Goal: Find specific page/section: Find specific page/section

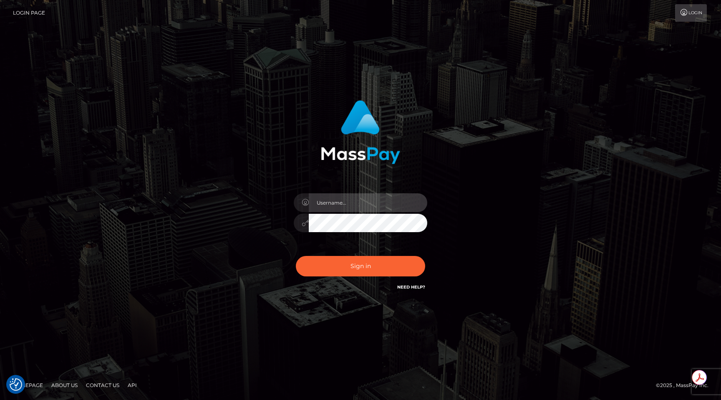
type input "egblue"
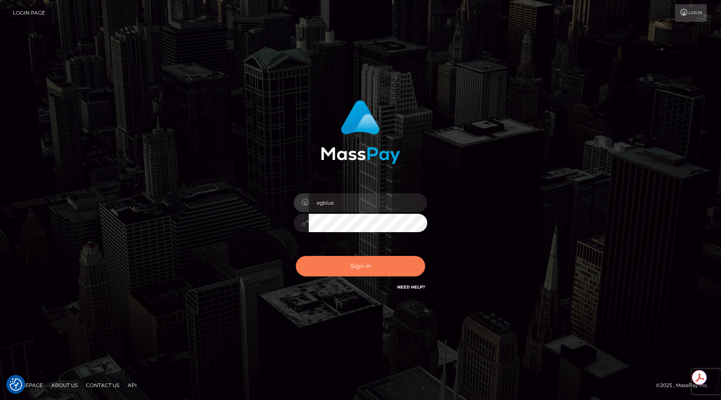
click at [364, 257] on button "Sign in" at bounding box center [360, 266] width 129 height 20
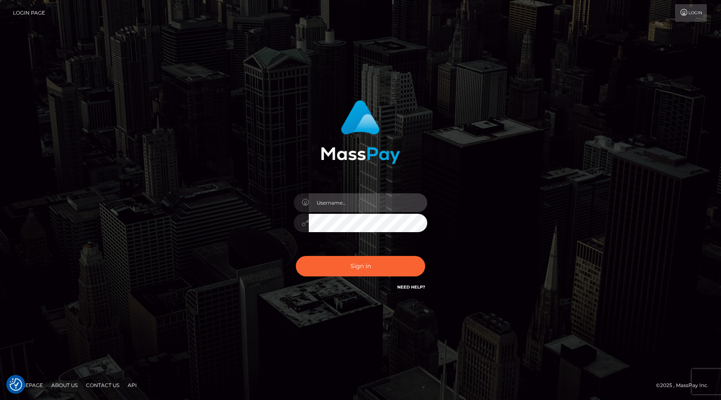
type input "egblue"
click at [296, 256] on button "Sign in" at bounding box center [360, 266] width 129 height 20
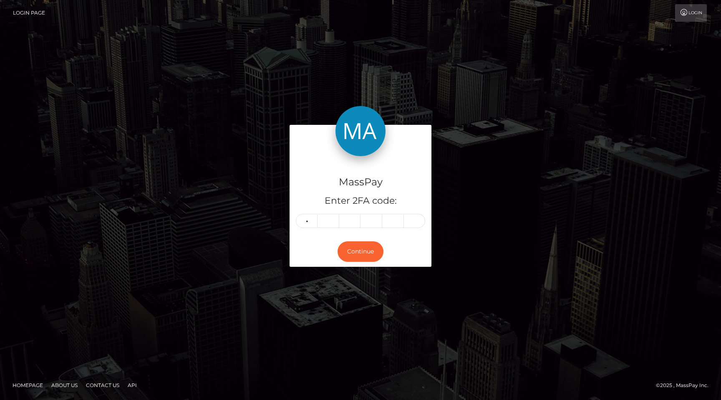
type input "8"
type input "0"
type input "6"
type input "2"
type input "6"
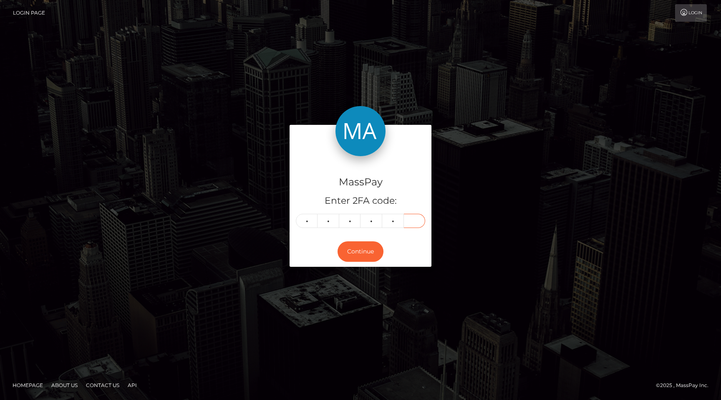
type input "4"
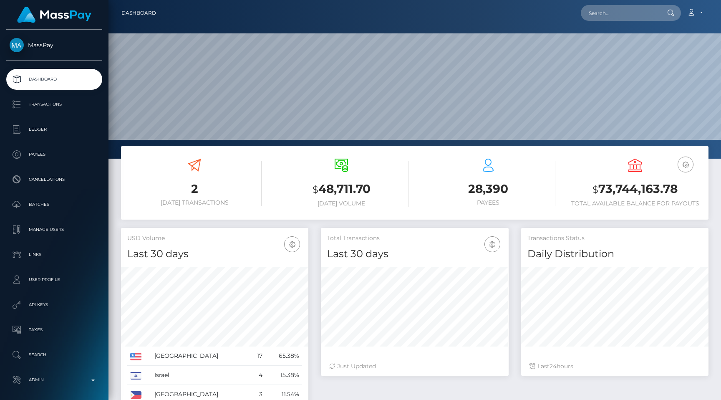
scroll to position [148, 187]
click at [458, 209] on div "28,390 Payees" at bounding box center [488, 183] width 134 height 62
click at [636, 10] on input "text" at bounding box center [620, 13] width 78 height 16
paste input "poact_IceOBmfqsuAb"
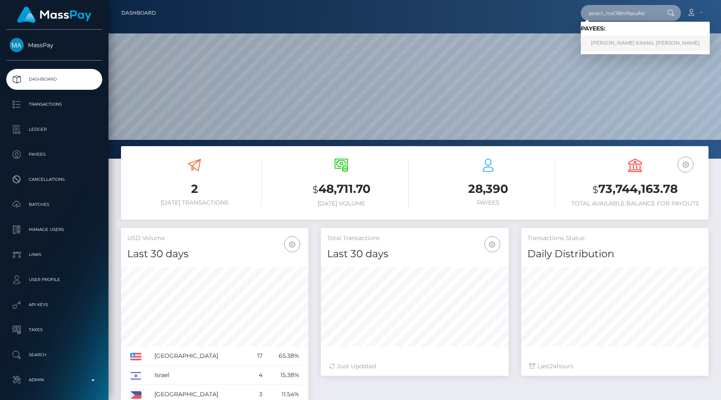
type input "poact_IceOBmfqsuAb"
click at [629, 42] on link "MOHAMMED SAHIL KAMAL AHMED SHAH" at bounding box center [645, 42] width 129 height 15
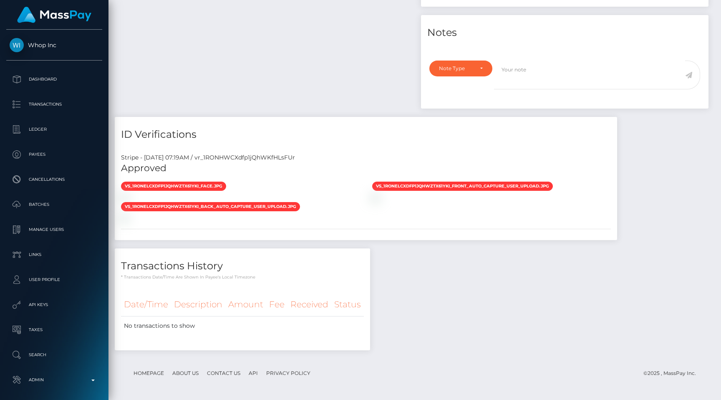
scroll to position [100, 187]
